Goal: Find specific page/section: Find specific page/section

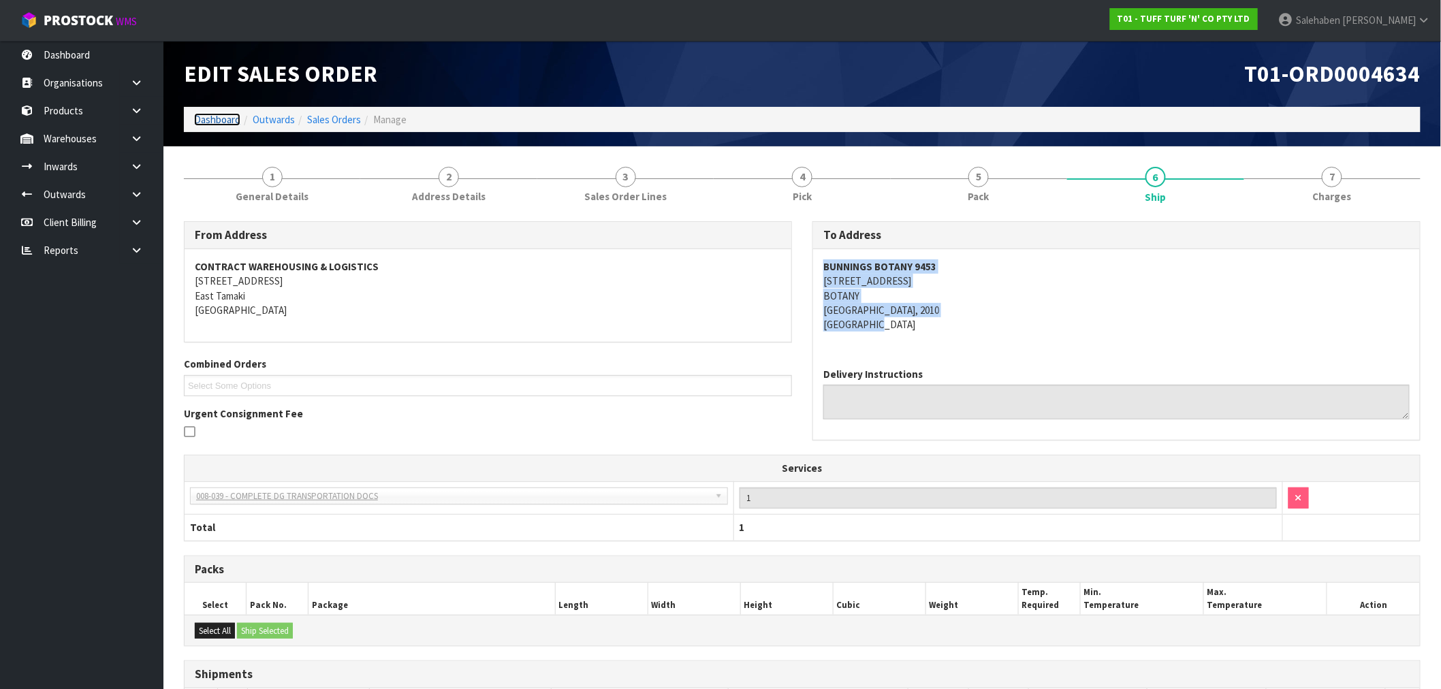
click at [216, 113] on link "Dashboard" at bounding box center [217, 119] width 46 height 13
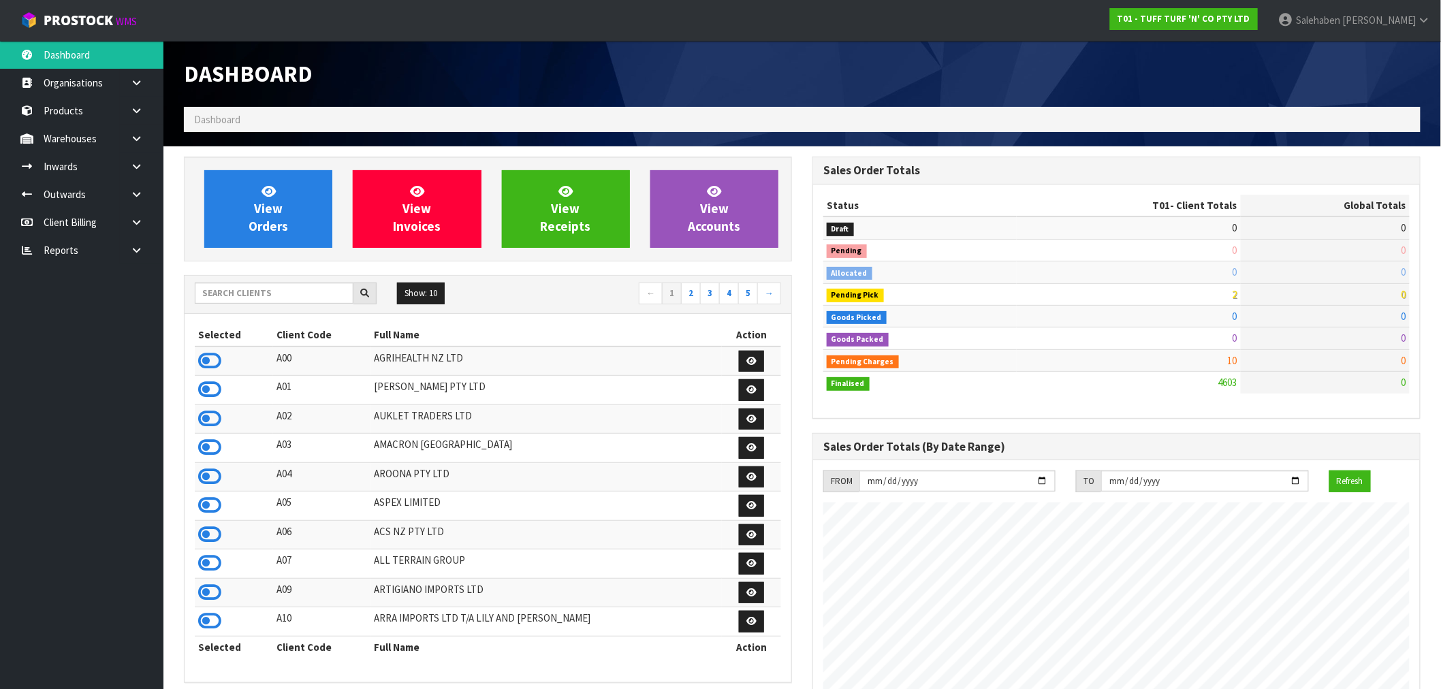
scroll to position [1032, 629]
click at [291, 296] on input "text" at bounding box center [274, 293] width 159 height 21
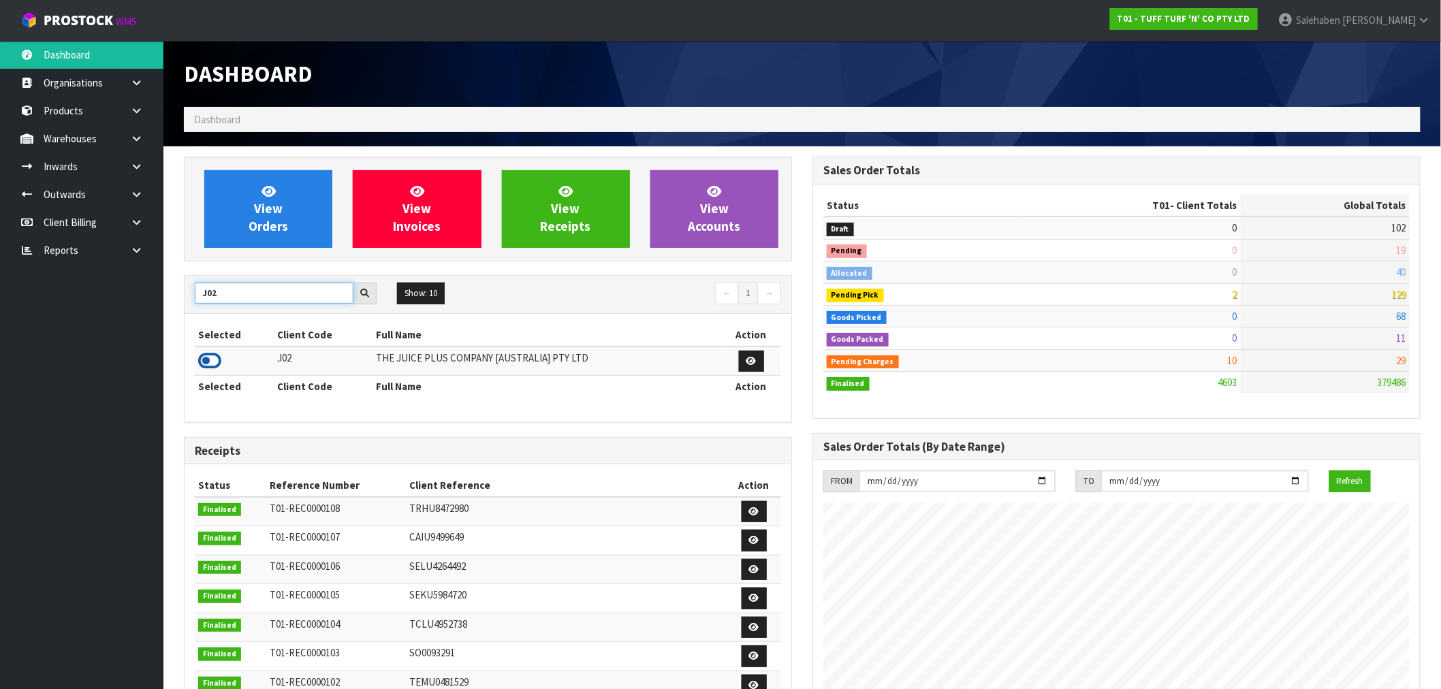
type input "J02"
click at [206, 364] on icon at bounding box center [209, 361] width 23 height 20
